Goal: Transaction & Acquisition: Purchase product/service

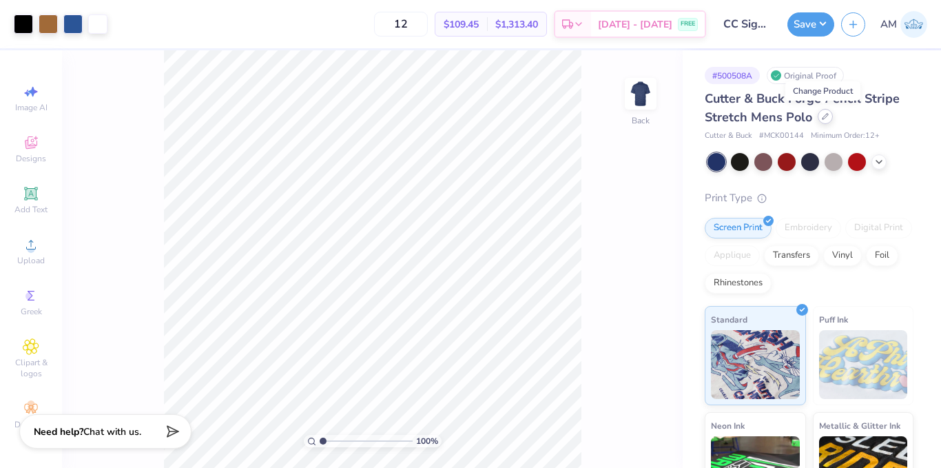
click at [822, 114] on icon at bounding box center [825, 116] width 7 height 7
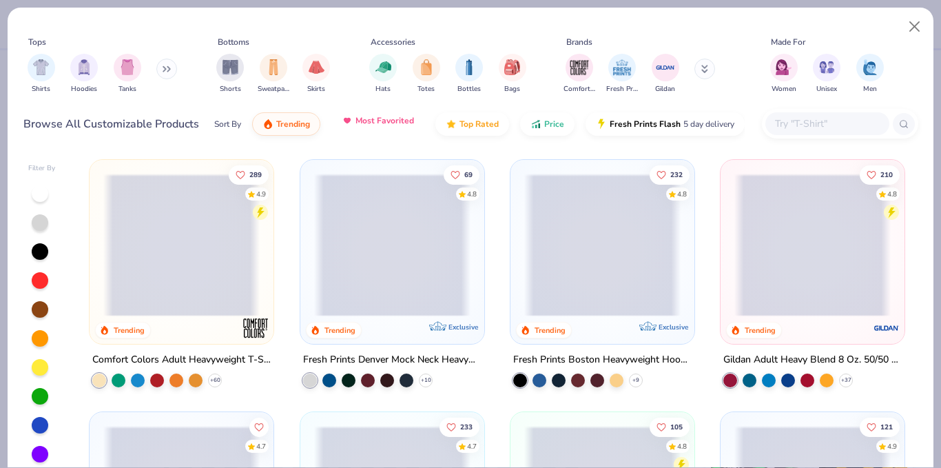
click at [374, 126] on span "Most Favorited" at bounding box center [385, 120] width 59 height 11
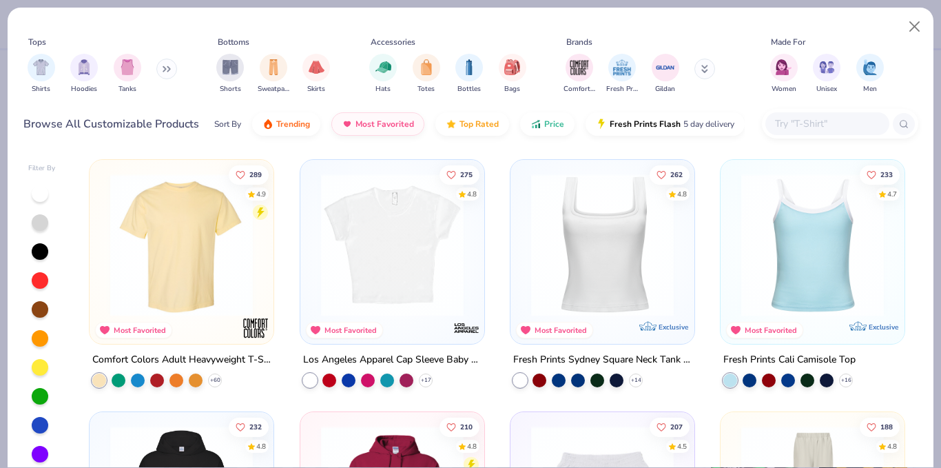
click at [160, 64] on button at bounding box center [166, 69] width 21 height 21
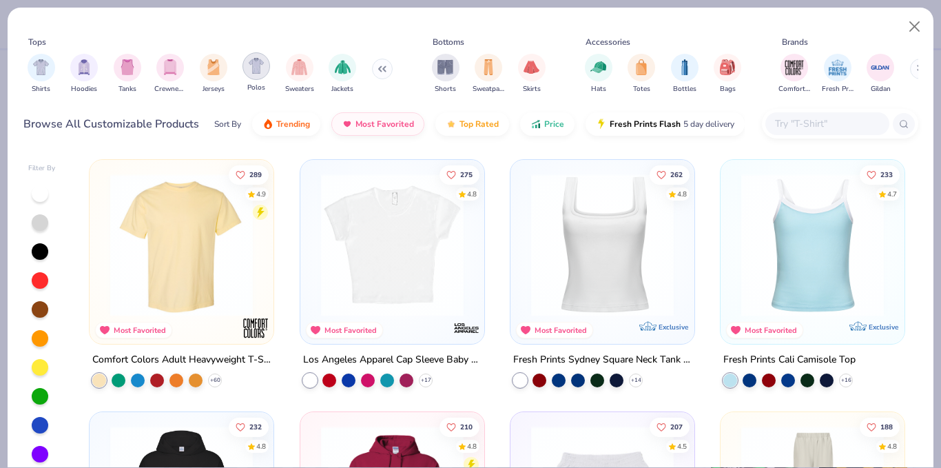
click at [263, 76] on div "filter for Polos" at bounding box center [257, 66] width 28 height 28
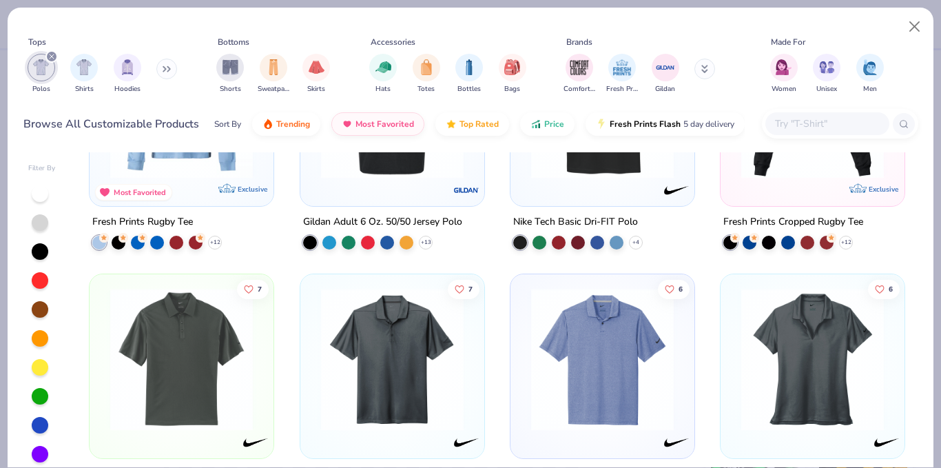
scroll to position [276, 0]
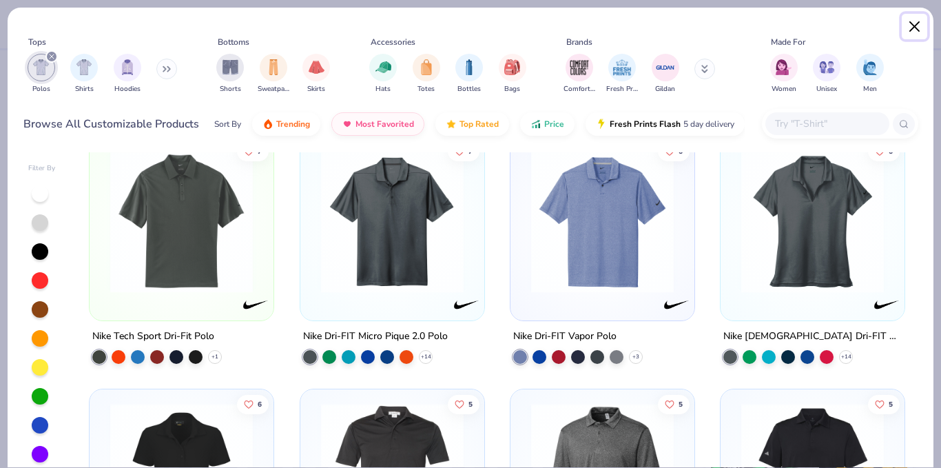
click at [919, 29] on button "Close" at bounding box center [915, 27] width 26 height 26
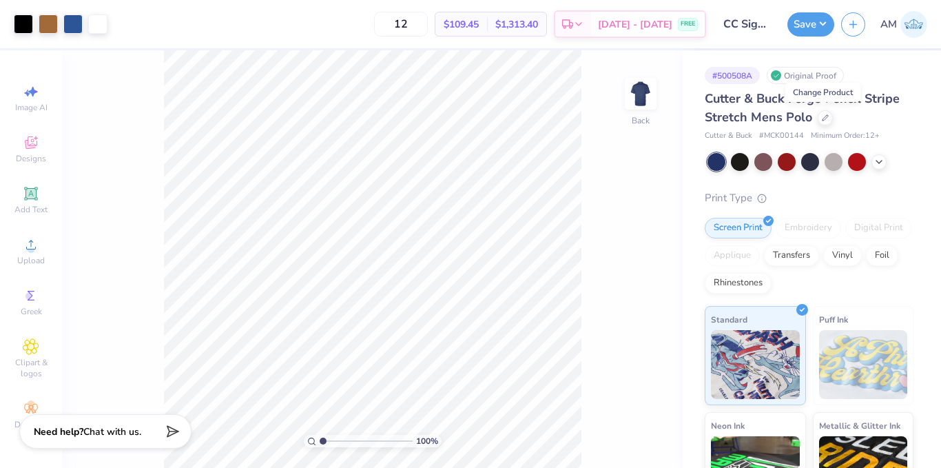
click at [892, 165] on div at bounding box center [811, 162] width 206 height 18
drag, startPoint x: 427, startPoint y: 23, endPoint x: 382, endPoint y: 22, distance: 45.5
click at [382, 22] on div "12 $109.45 Per Item $1,313.40 Total Est. Delivery [DATE] - [DATE] FREE" at bounding box center [410, 24] width 592 height 48
click at [371, 25] on div "12 $109.45 Per Item $1,313.40 Total Est. Delivery [DATE] - [DATE] FREE" at bounding box center [410, 24] width 592 height 48
click at [925, 25] on img at bounding box center [914, 24] width 27 height 27
